Goal: Find specific page/section: Find specific page/section

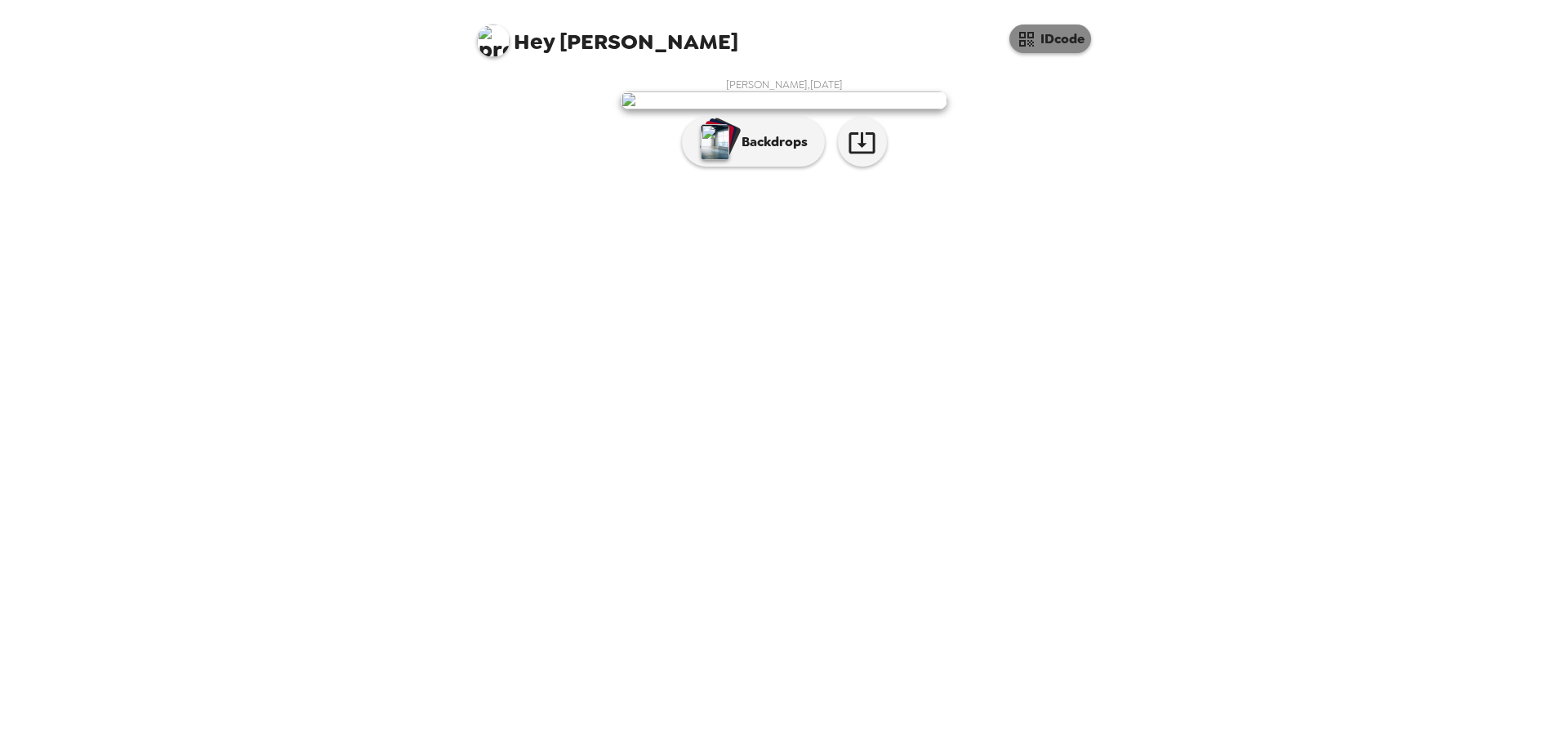
click at [1069, 41] on button "IDcode" at bounding box center [1050, 39] width 81 height 29
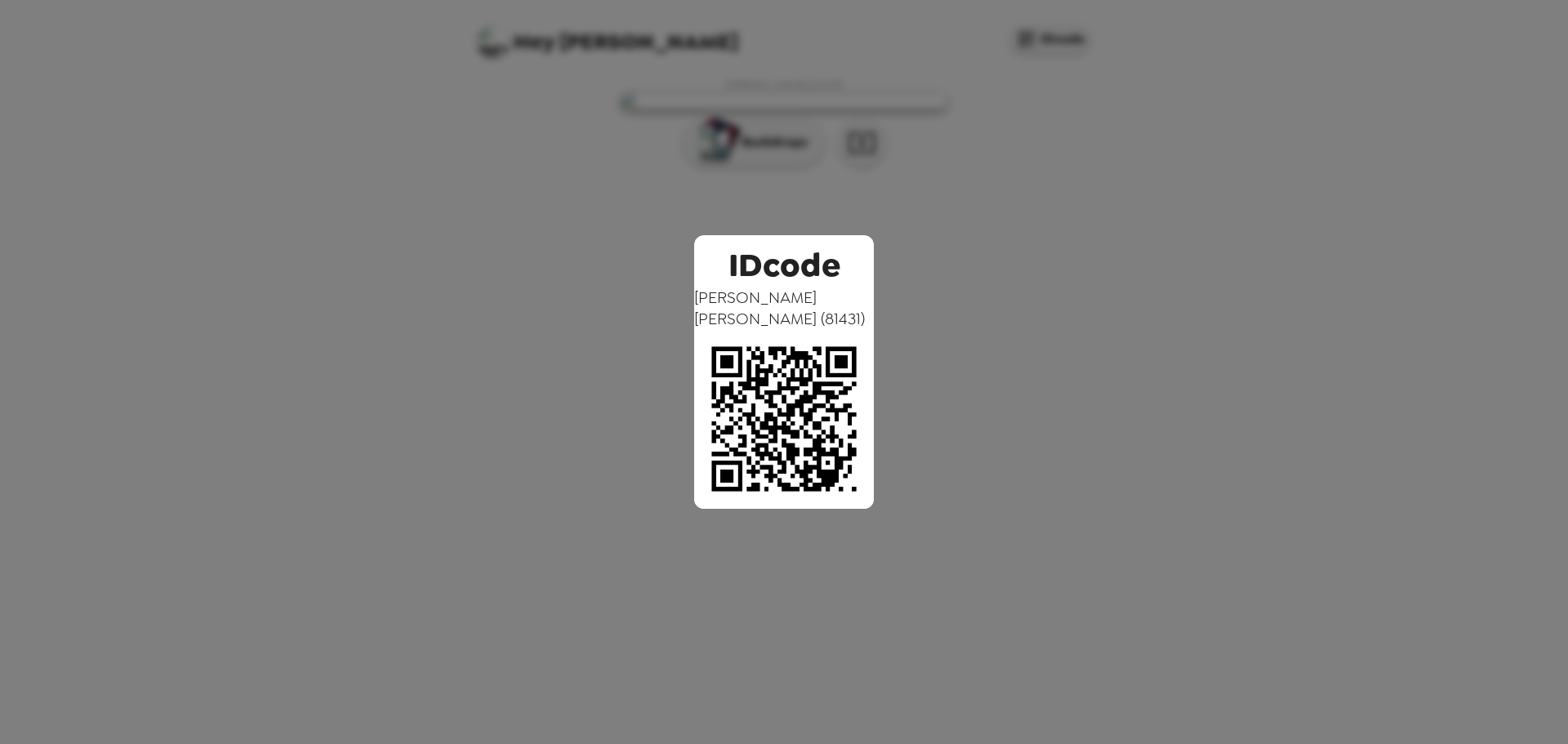
click at [1268, 292] on div "IDcode Cody Dodd ( 81431 )" at bounding box center [784, 372] width 1568 height 744
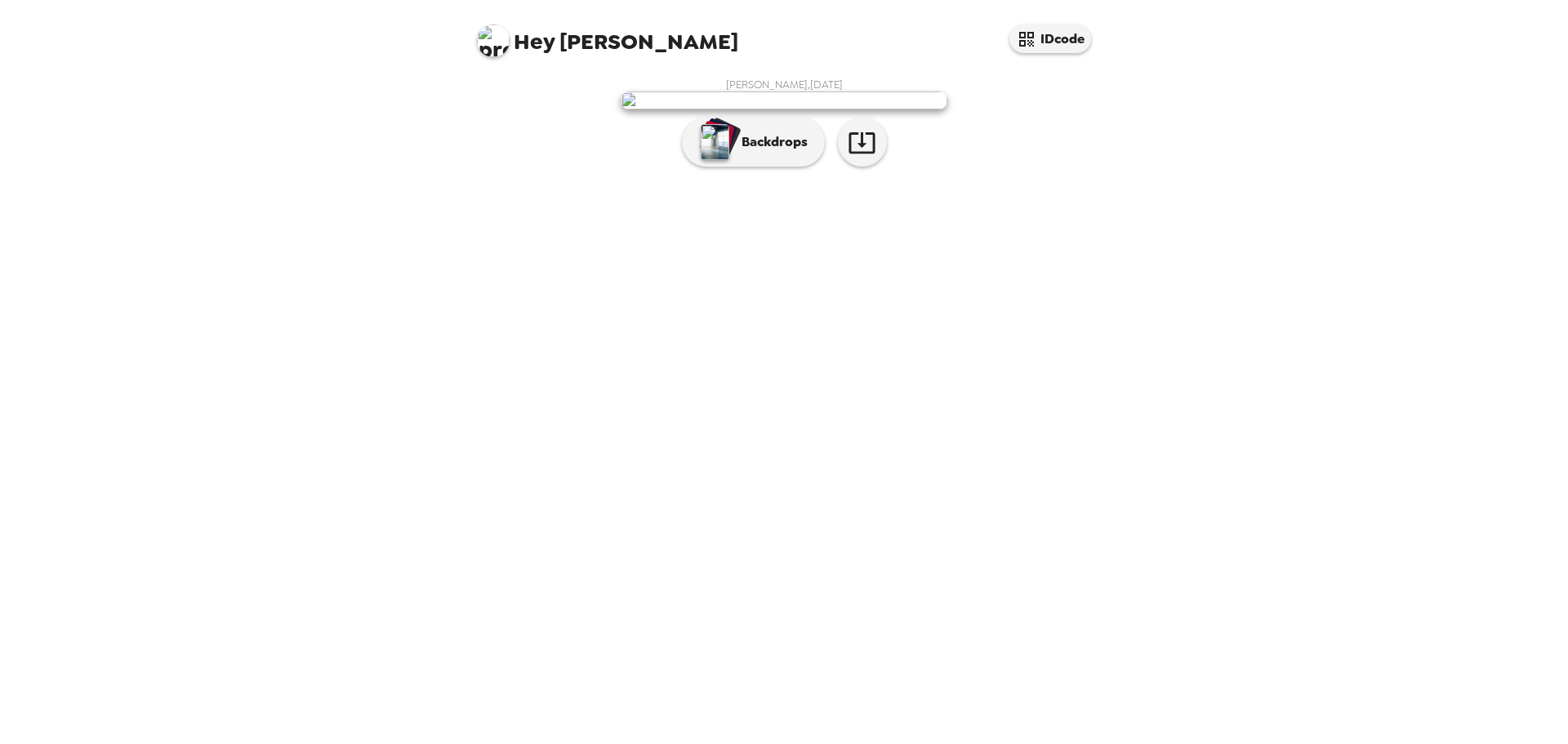
click at [513, 38] on span "Hey" at bounding box center [534, 41] width 41 height 30
click at [494, 39] on img at bounding box center [493, 41] width 33 height 33
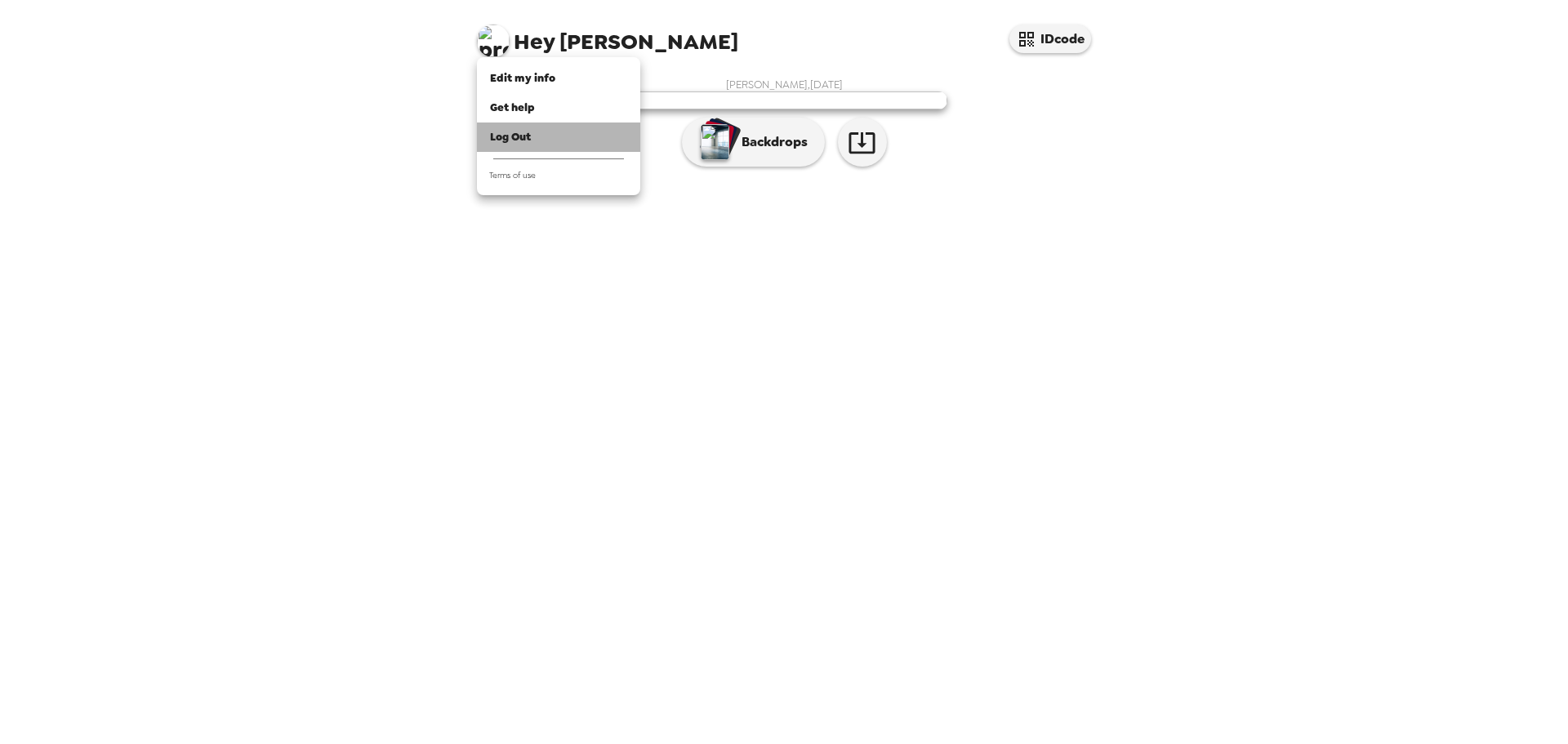
click at [519, 136] on span "Log Out" at bounding box center [511, 137] width 41 height 13
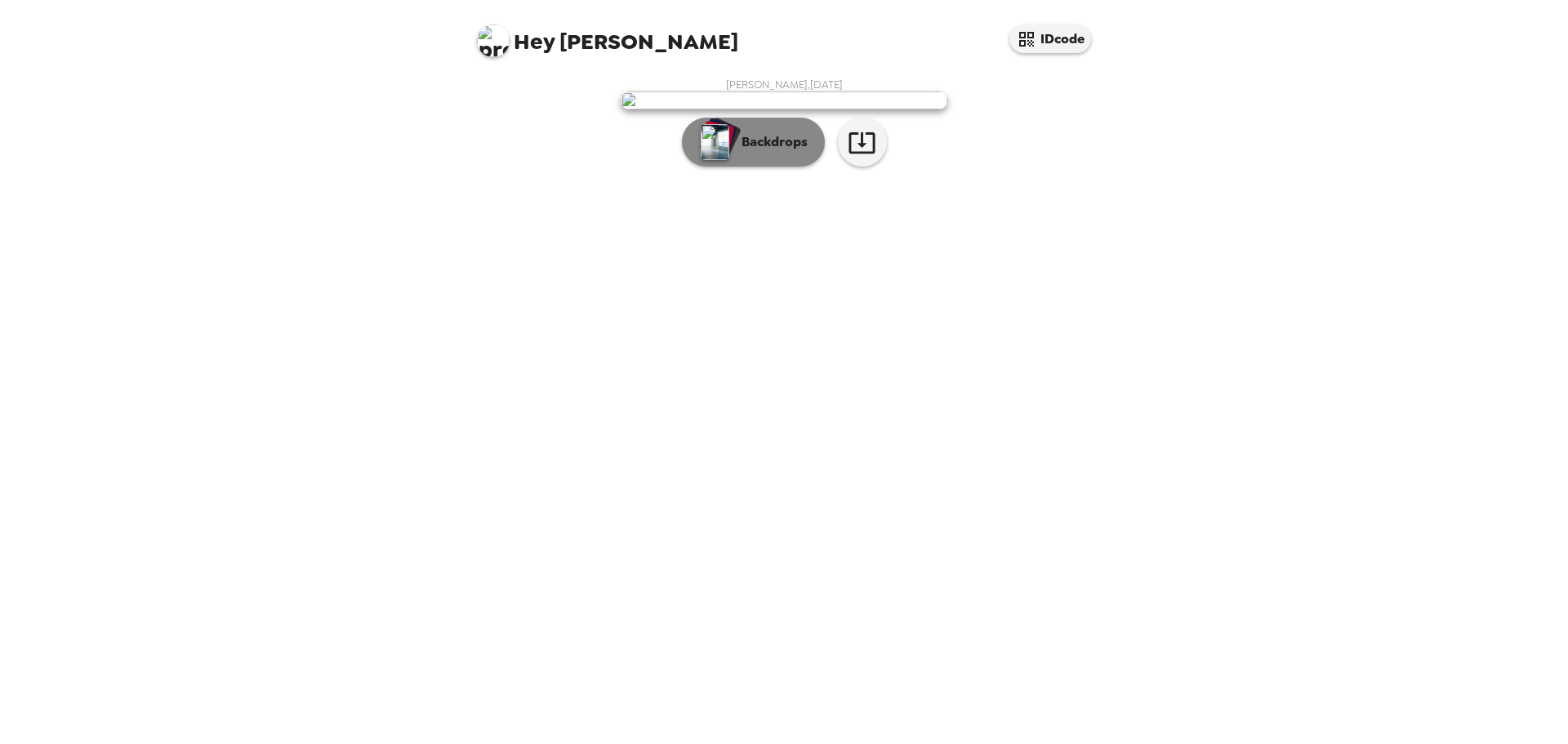
click at [777, 167] on button "Backdrops" at bounding box center [753, 142] width 143 height 49
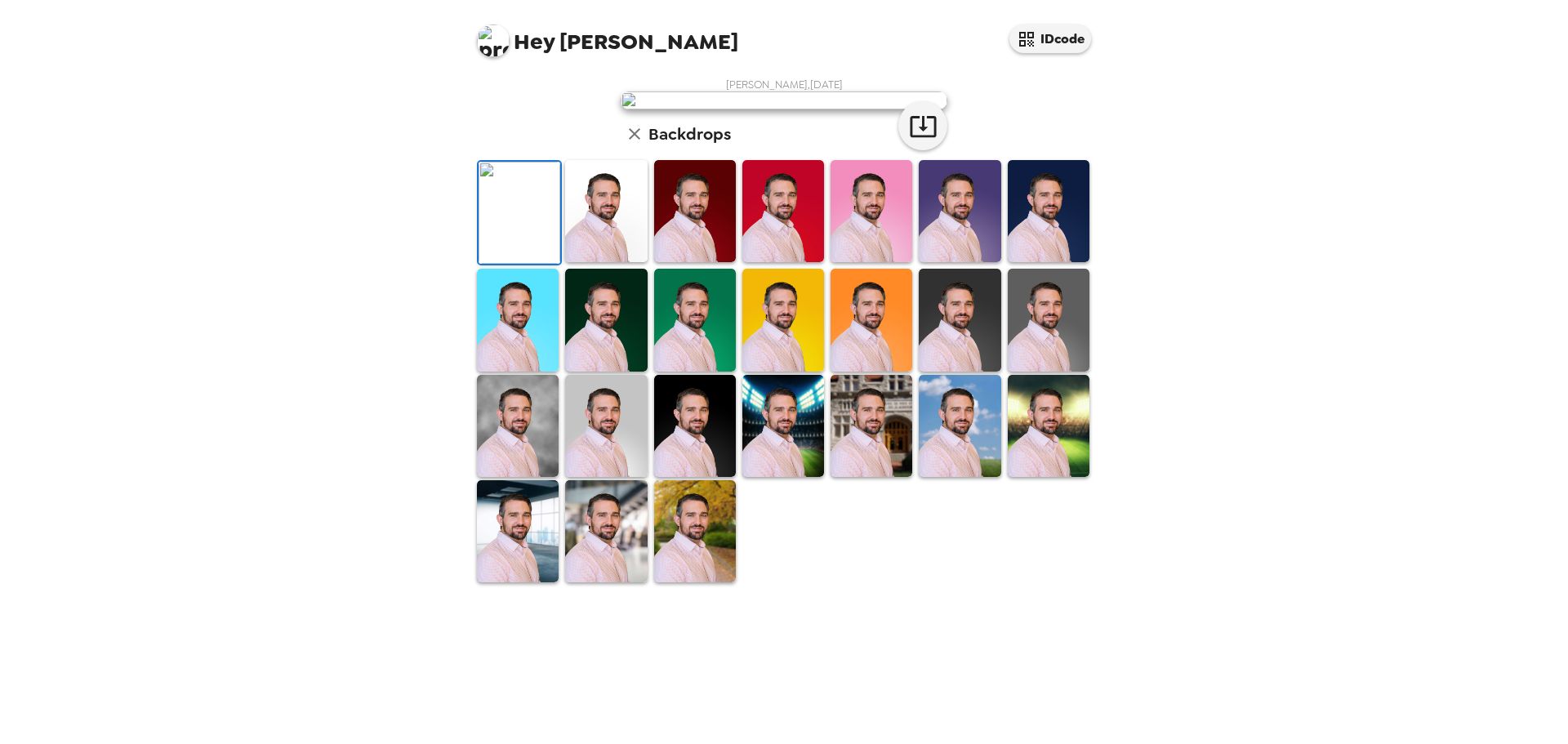
scroll to position [247, 0]
click at [607, 582] on img at bounding box center [605, 530] width 81 height 102
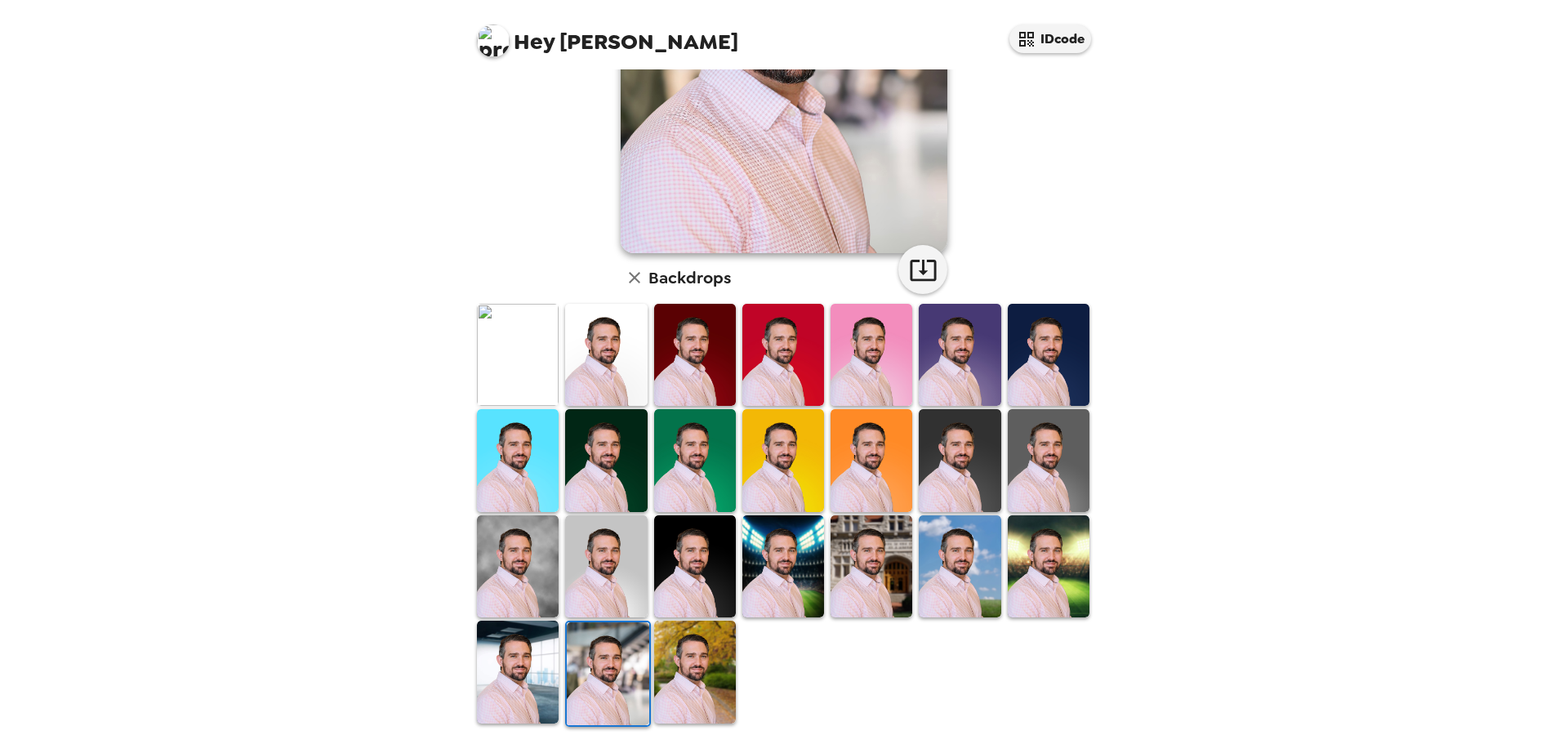
scroll to position [0, 0]
click at [519, 641] on img at bounding box center [517, 671] width 81 height 102
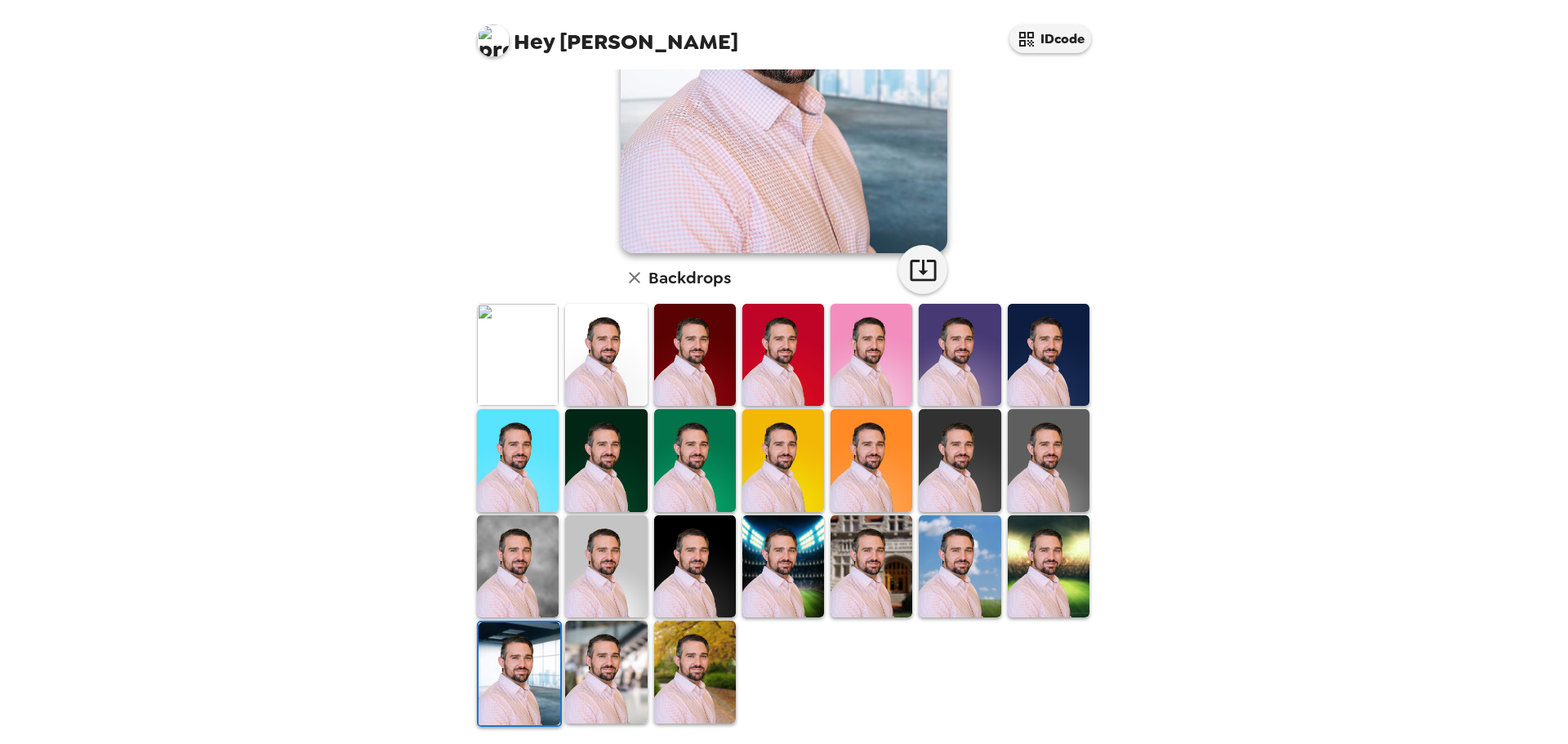
click at [613, 658] on img at bounding box center [605, 671] width 81 height 102
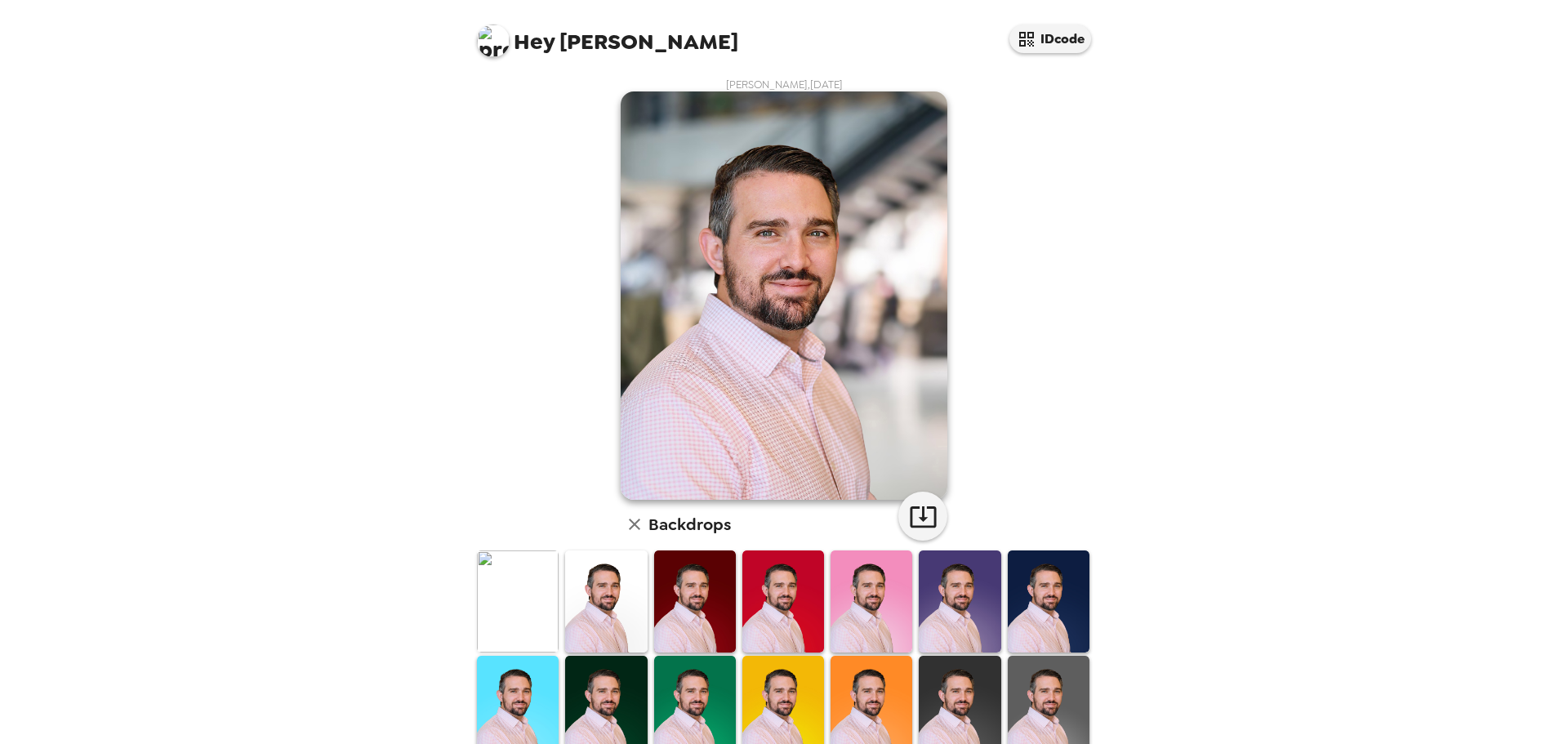
click at [603, 602] on img at bounding box center [605, 601] width 81 height 102
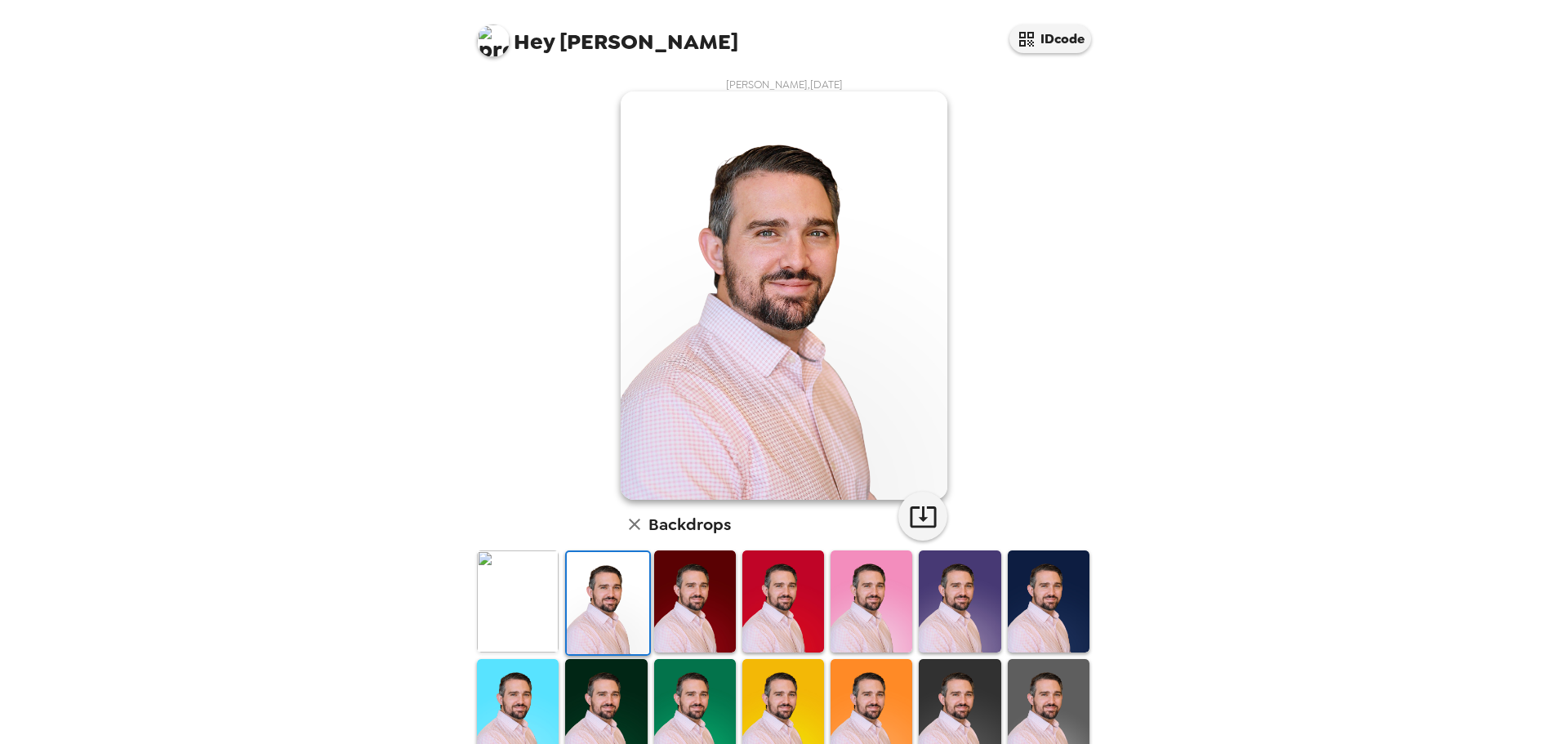
click at [509, 609] on img at bounding box center [517, 601] width 81 height 102
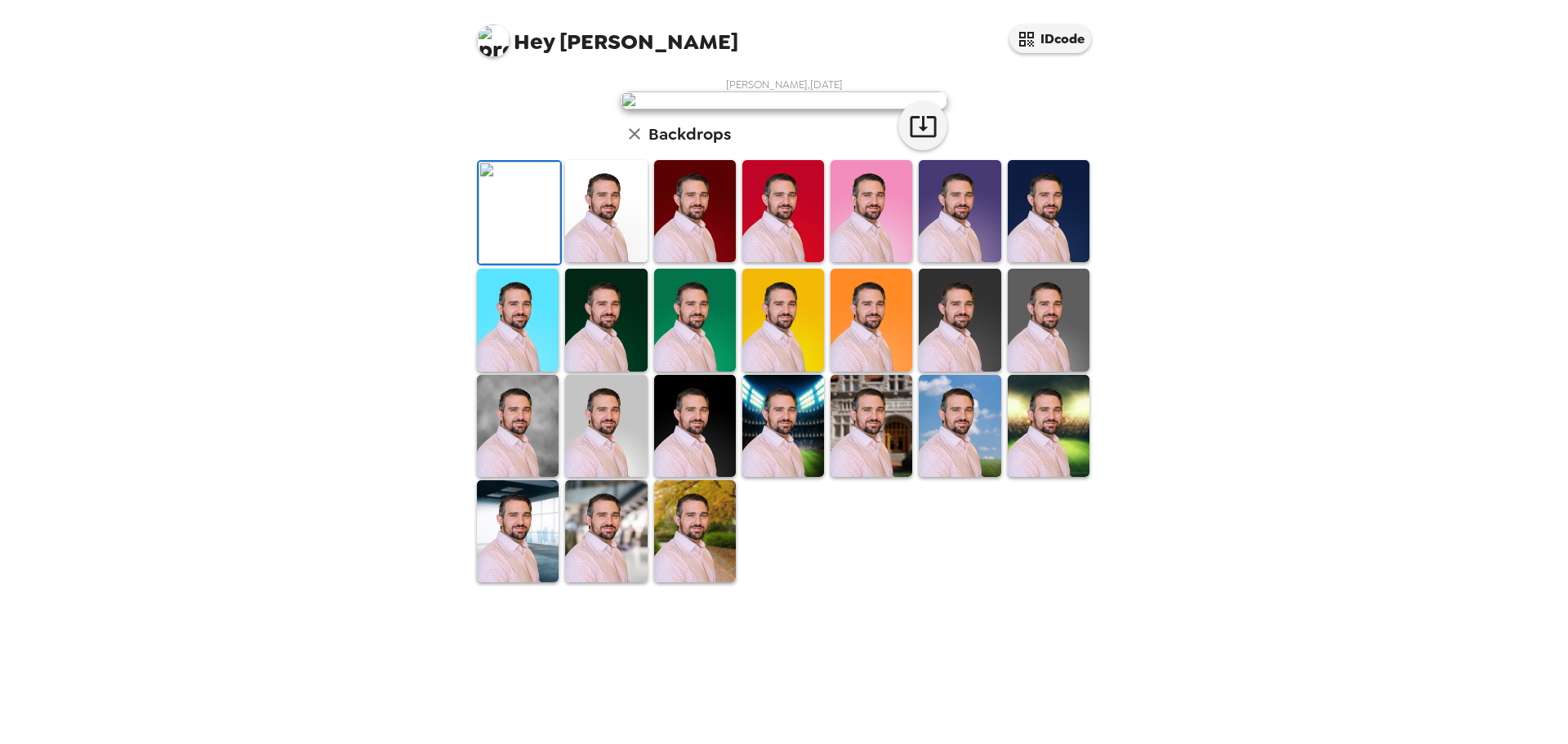
click at [621, 582] on img at bounding box center [605, 530] width 81 height 102
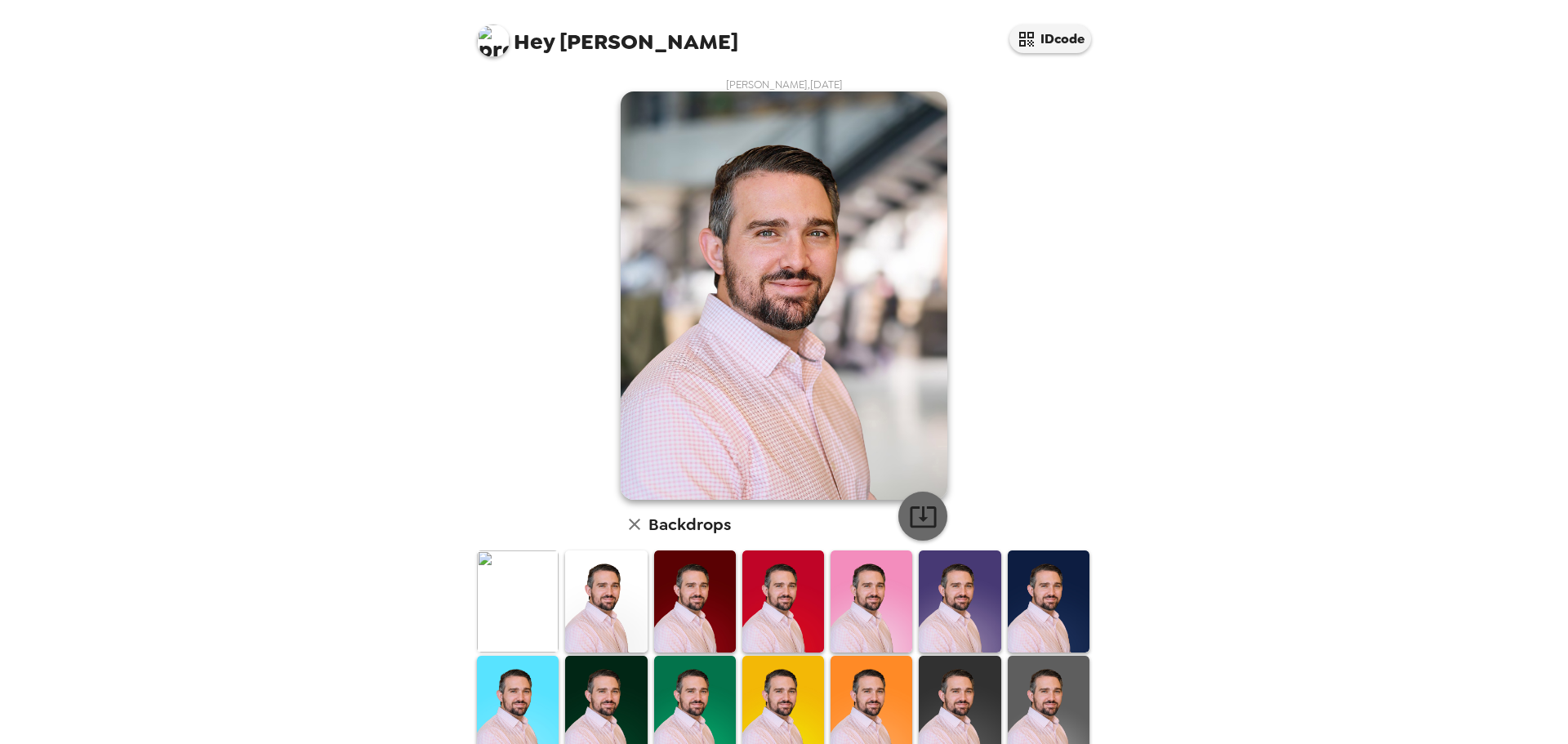
click at [928, 530] on button "button" at bounding box center [922, 515] width 49 height 49
click at [1496, 52] on div "Hey Cody IDcode Cody Dodd , 10-14-2025 Backdrops" at bounding box center [784, 372] width 1568 height 744
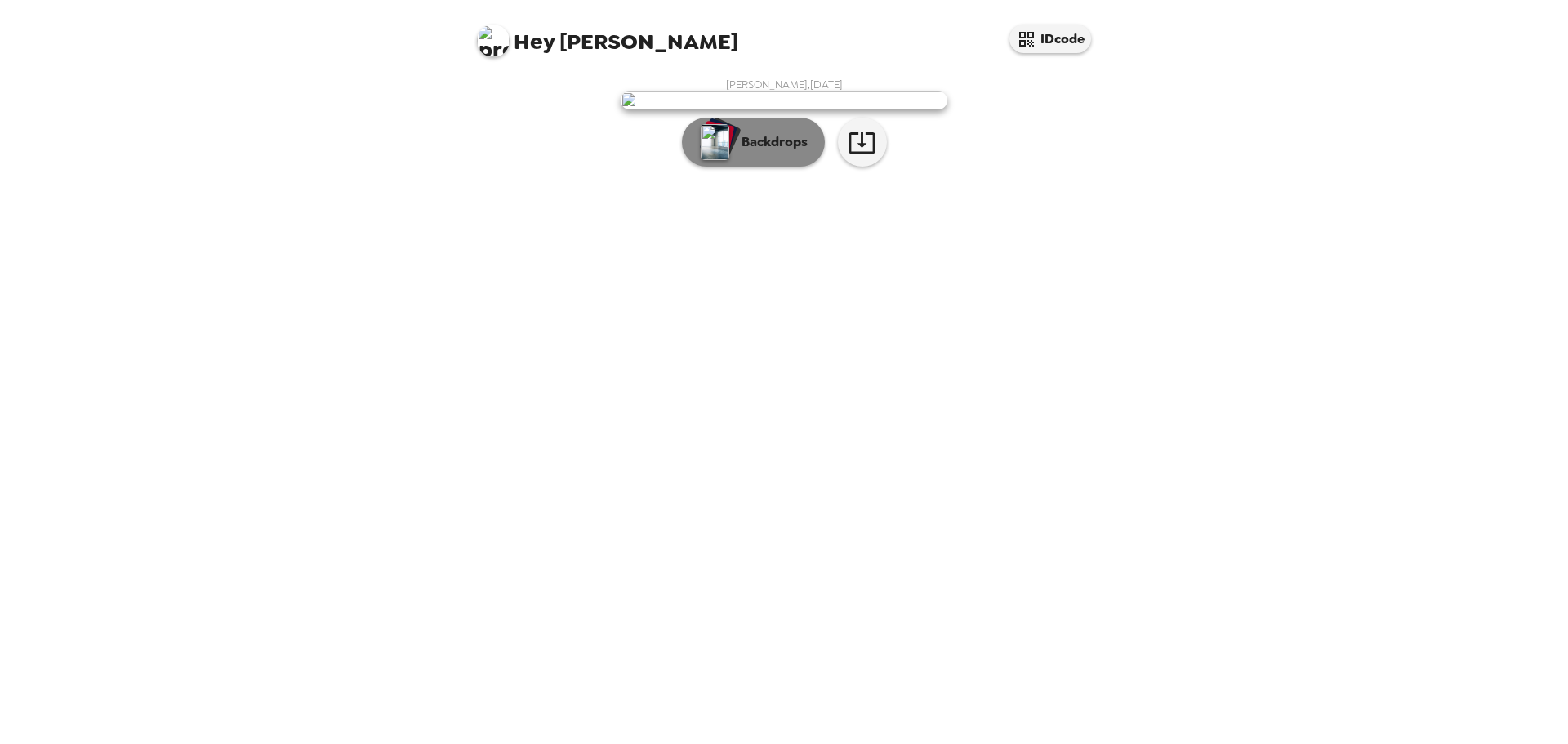
click at [790, 152] on p "Backdrops" at bounding box center [771, 142] width 75 height 19
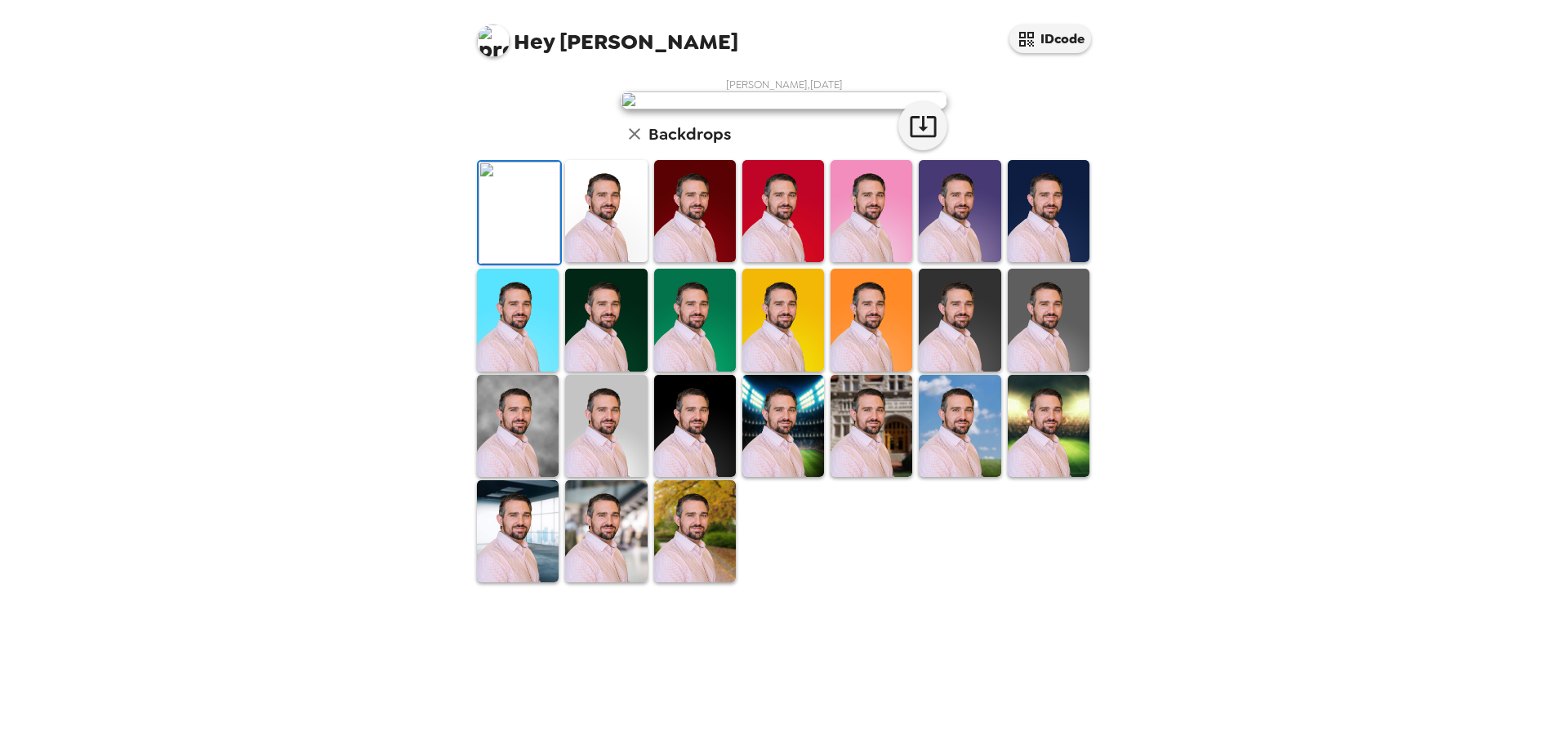
scroll to position [247, 0]
click at [693, 477] on img at bounding box center [694, 425] width 81 height 102
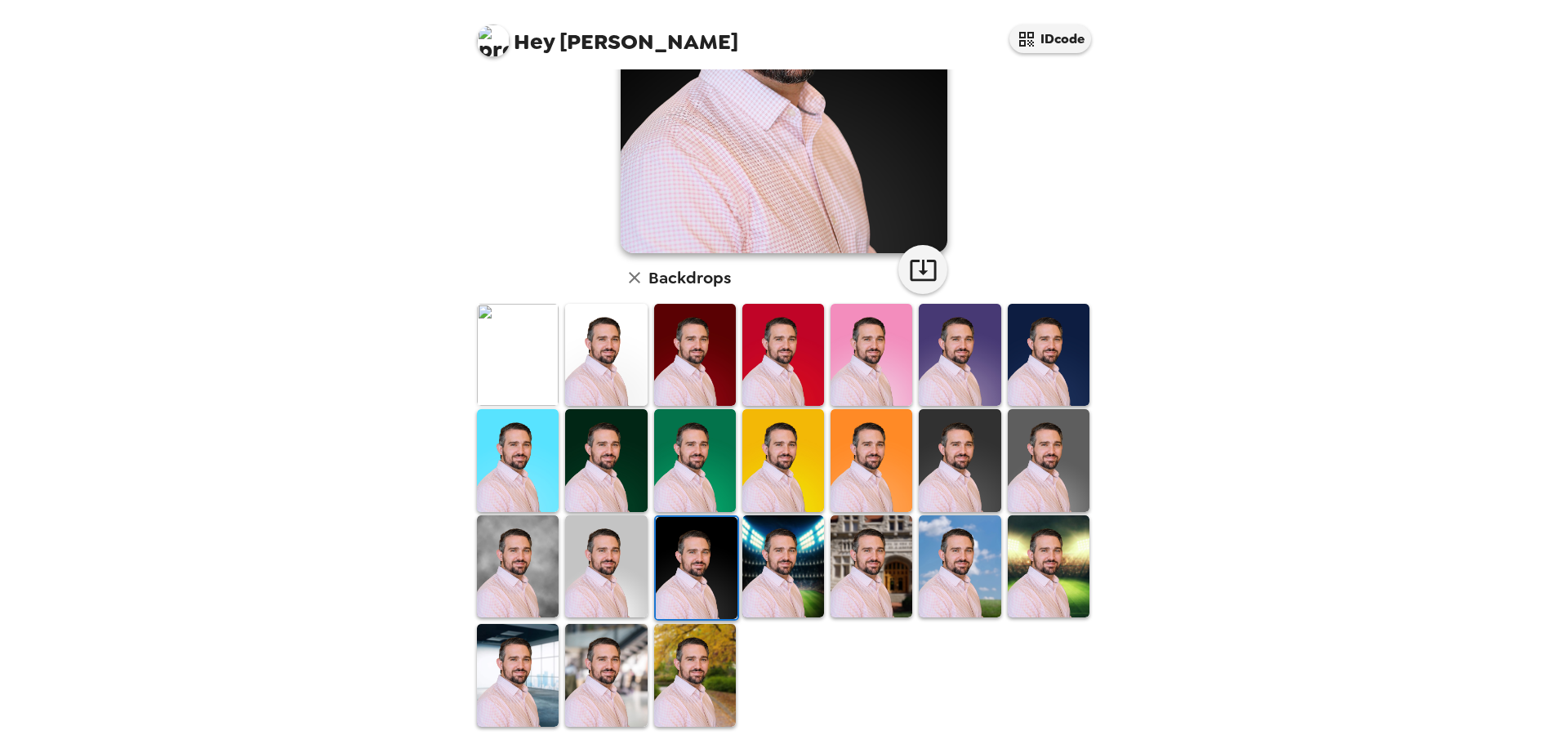
scroll to position [0, 0]
click at [780, 575] on img at bounding box center [783, 566] width 81 height 102
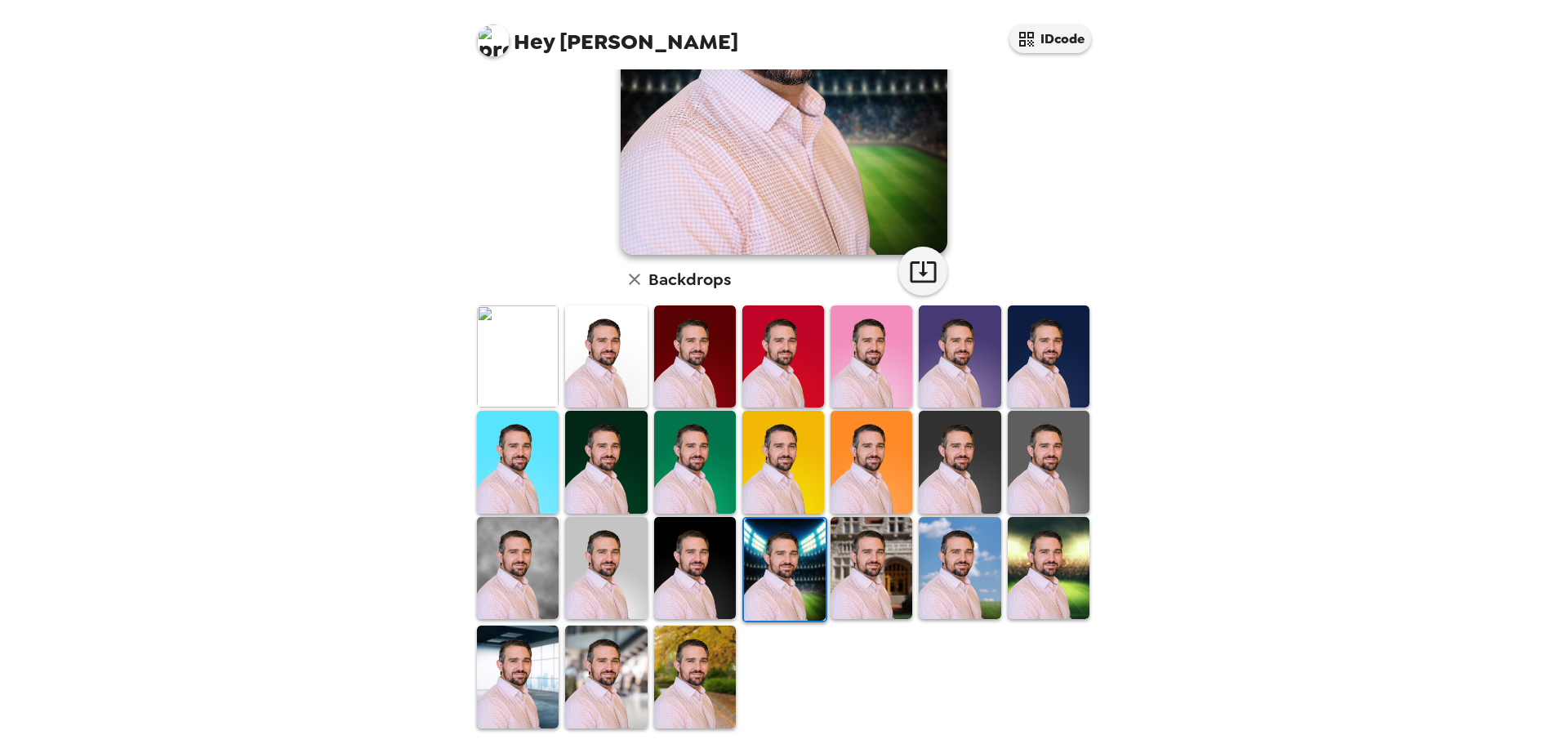
click at [640, 681] on img at bounding box center [605, 676] width 81 height 102
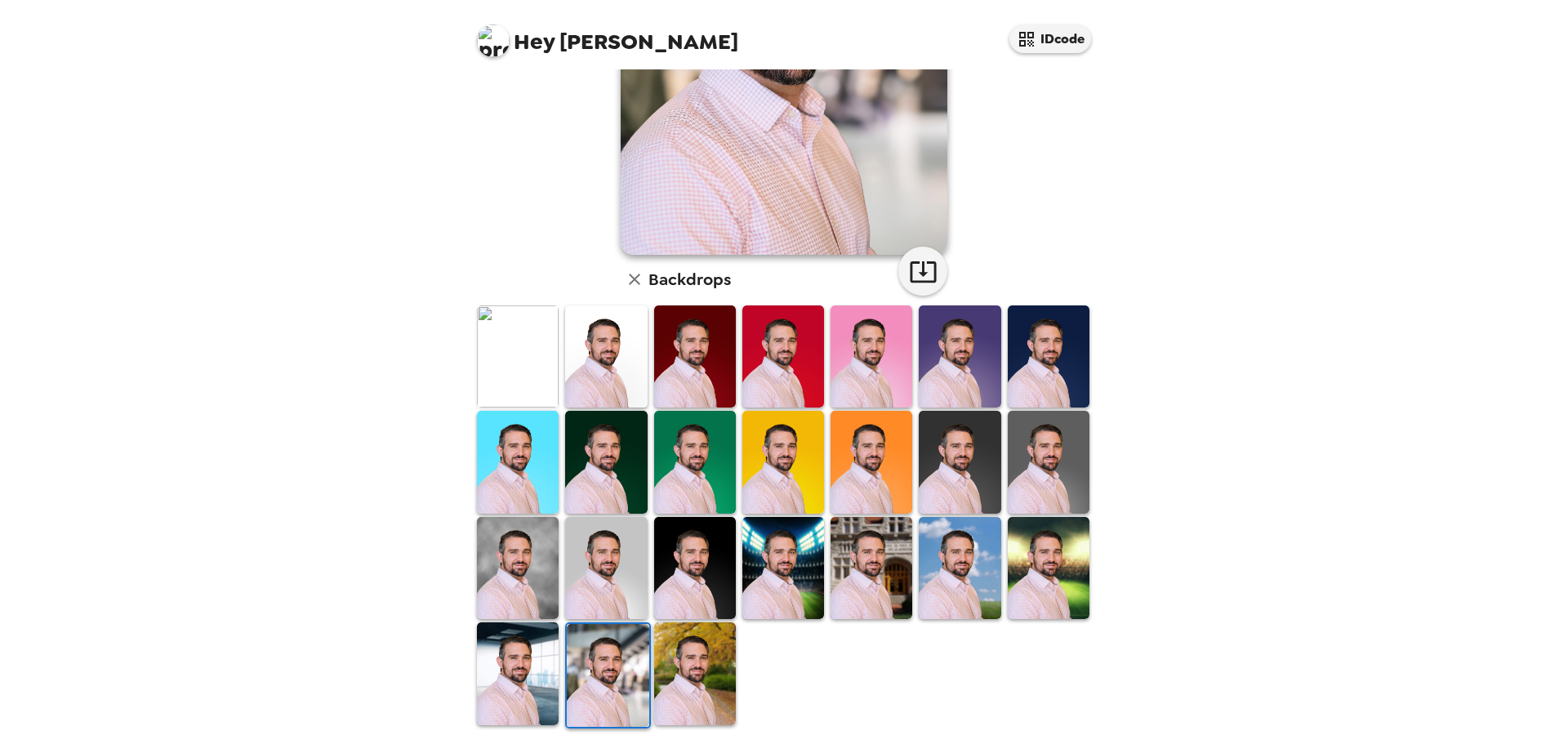
click at [692, 670] on img at bounding box center [694, 673] width 81 height 102
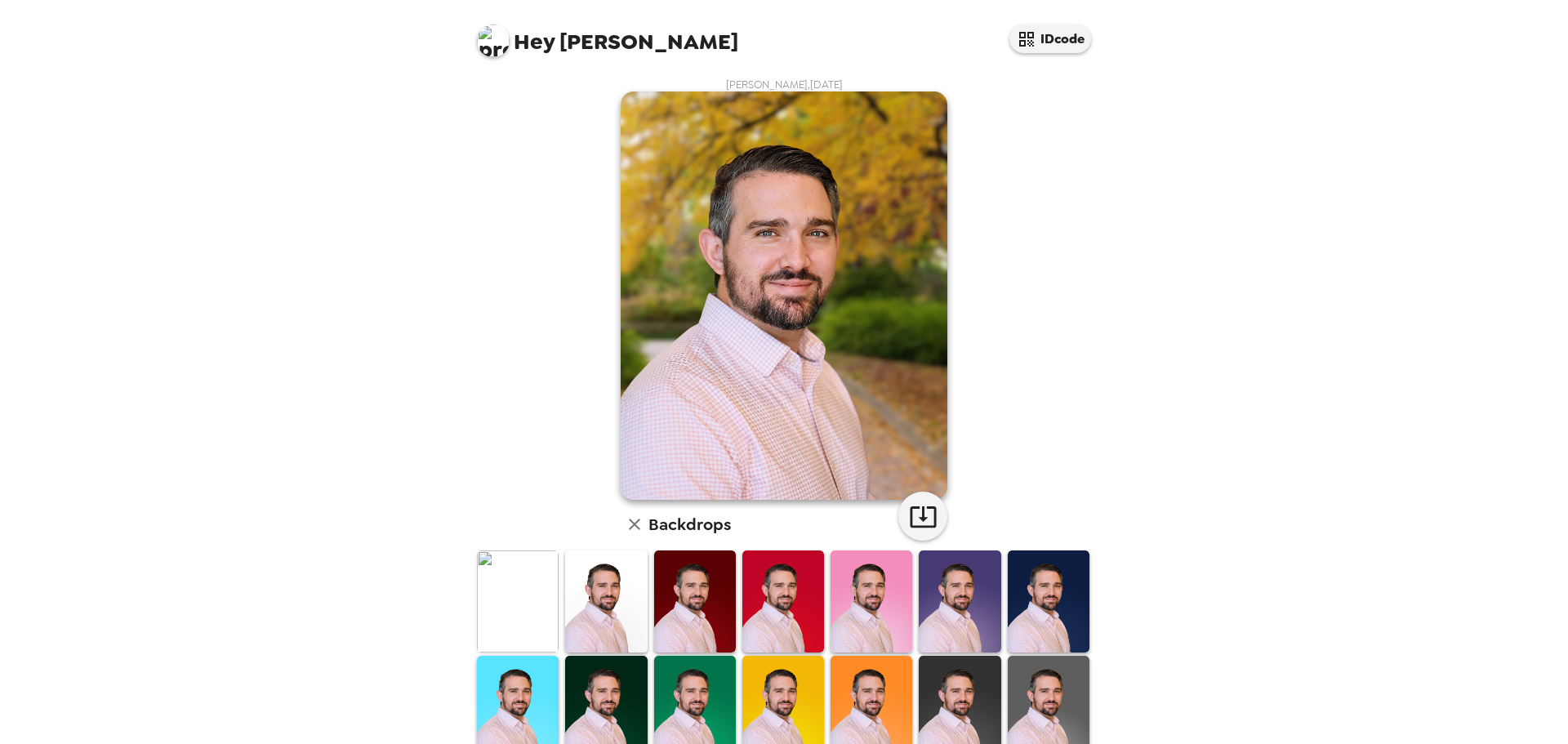
scroll to position [136, 0]
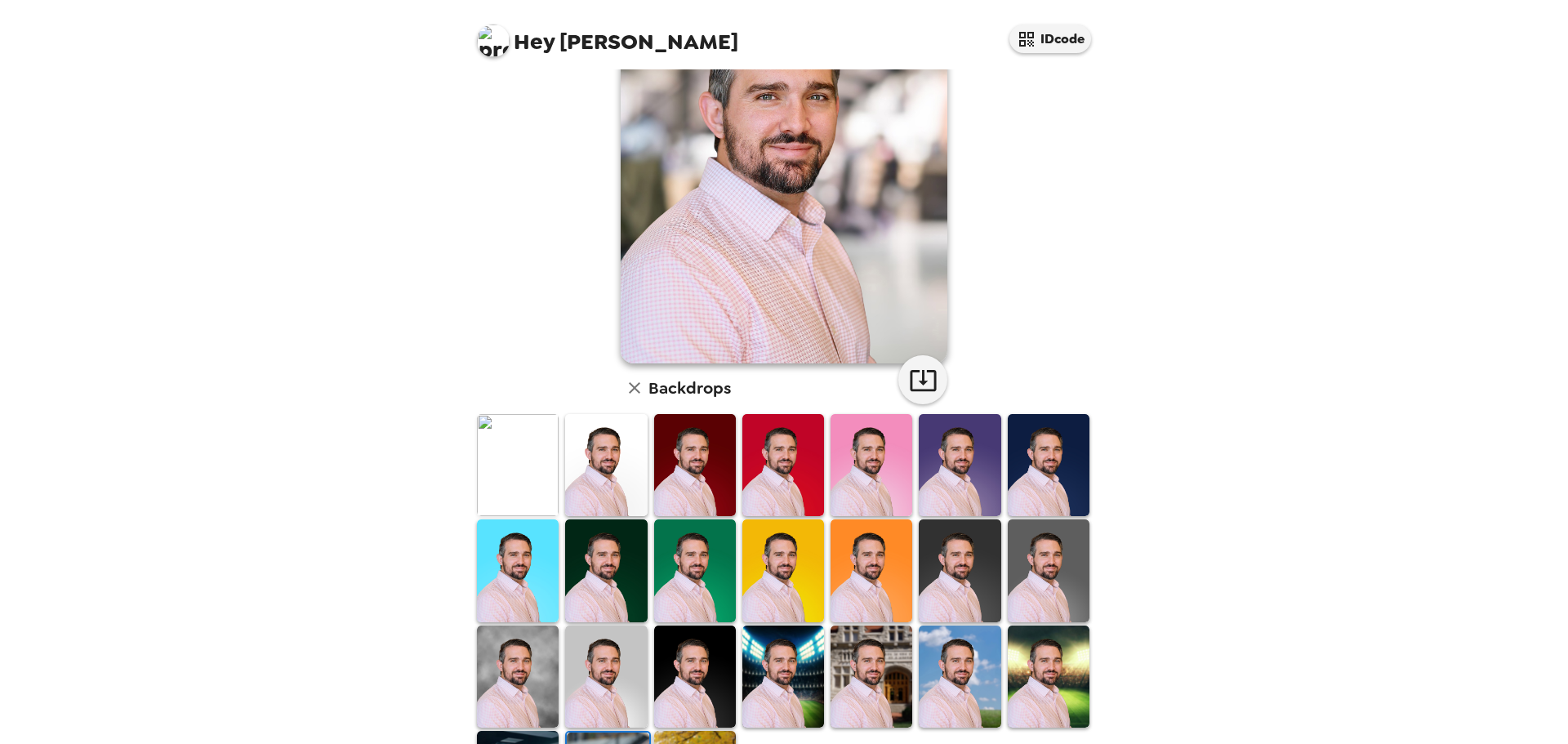
click at [1055, 686] on img at bounding box center [1048, 676] width 81 height 102
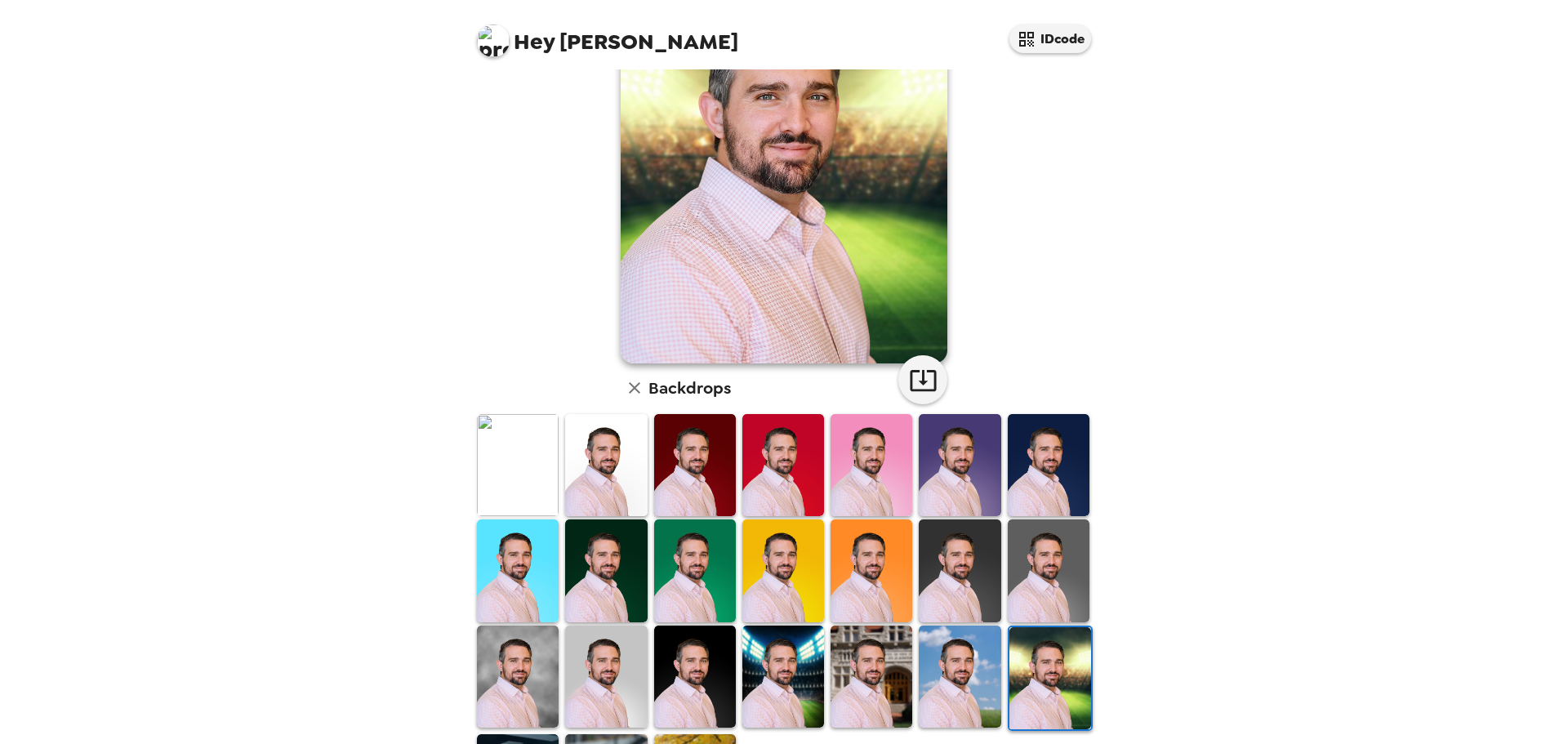
click at [951, 677] on img at bounding box center [959, 676] width 81 height 102
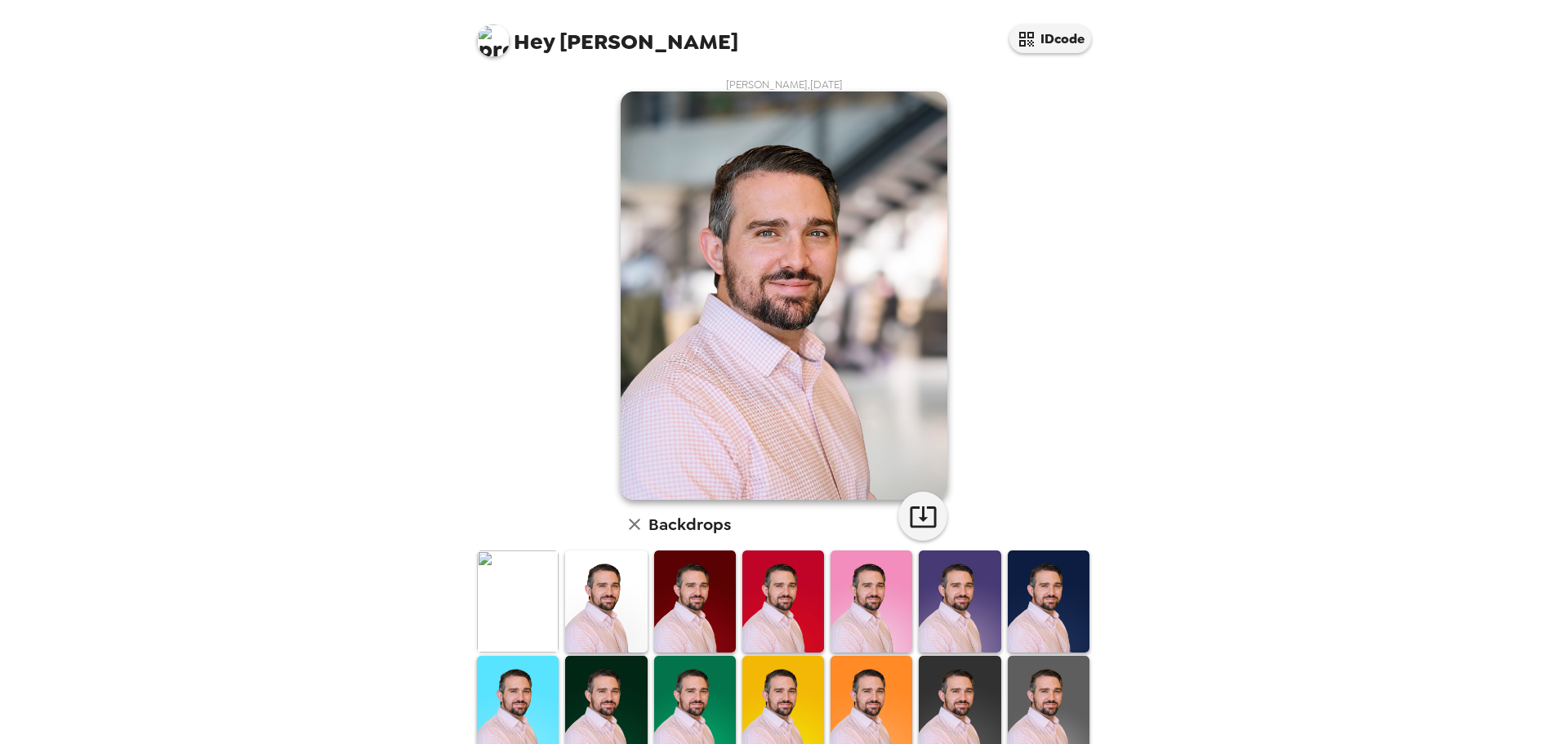
scroll to position [247, 0]
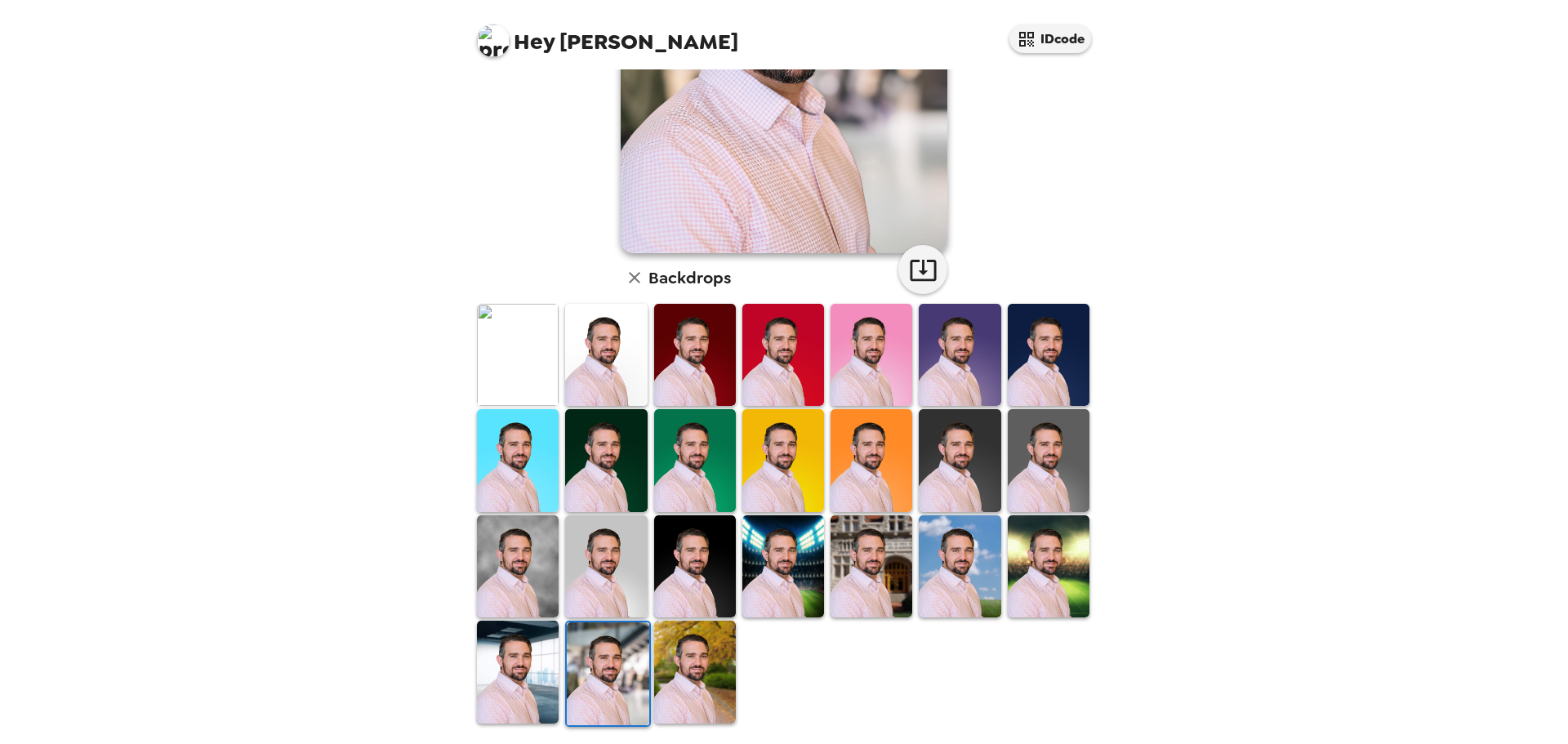
drag, startPoint x: 876, startPoint y: 564, endPoint x: 919, endPoint y: 609, distance: 62.2
click at [876, 564] on img at bounding box center [871, 566] width 81 height 102
